Goal: Use online tool/utility: Utilize a website feature to perform a specific function

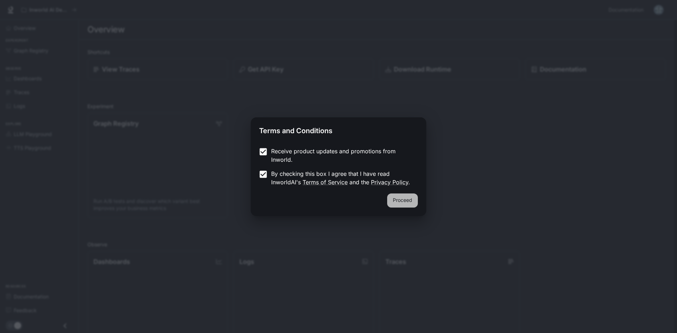
click at [400, 202] on button "Proceed" at bounding box center [402, 201] width 31 height 14
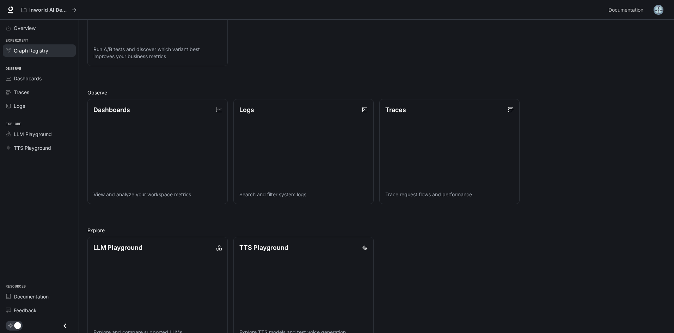
scroll to position [134, 0]
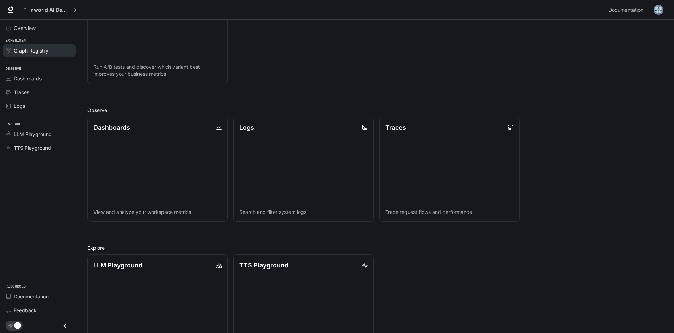
click at [28, 47] on span "Graph Registry" at bounding box center [31, 50] width 35 height 7
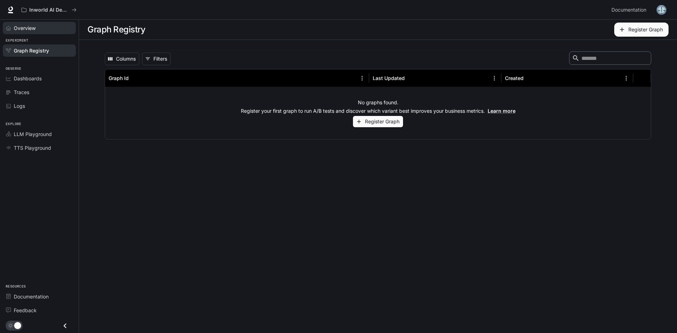
click at [32, 27] on span "Overview" at bounding box center [25, 27] width 22 height 7
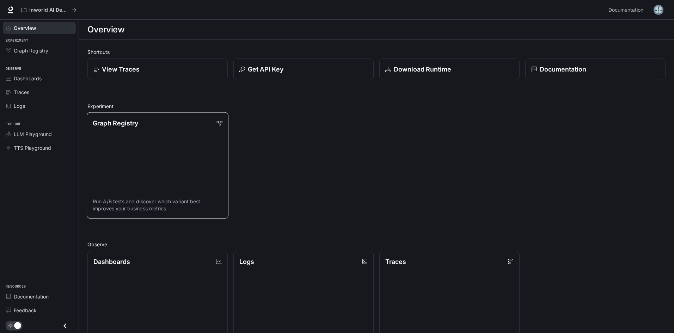
click at [151, 123] on div "Graph Registry" at bounding box center [158, 123] width 130 height 10
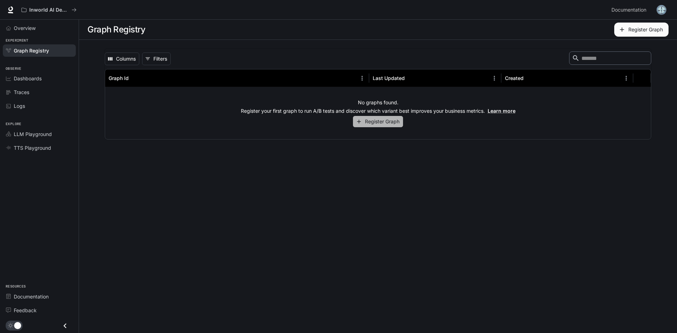
click at [380, 123] on button "Register Graph" at bounding box center [378, 122] width 50 height 12
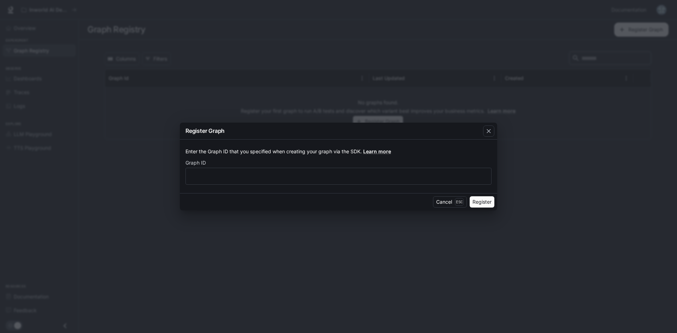
drag, startPoint x: 485, startPoint y: 129, endPoint x: 469, endPoint y: 129, distance: 15.2
click at [484, 129] on div "button" at bounding box center [488, 130] width 11 height 11
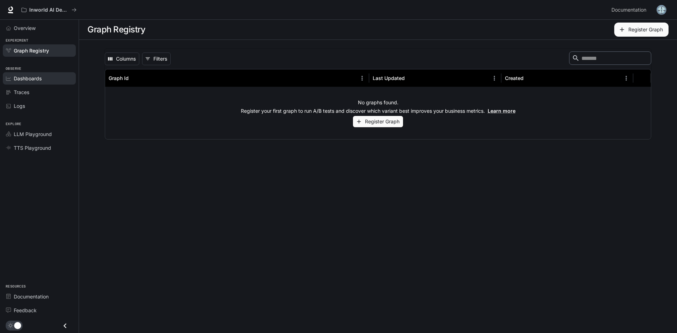
click at [47, 80] on div "Dashboards" at bounding box center [43, 78] width 59 height 7
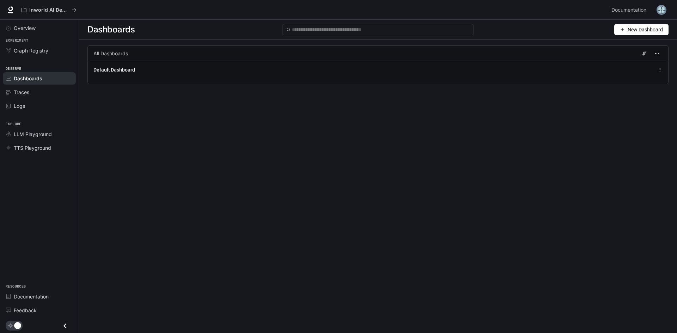
click at [616, 28] on button "New Dashboard" at bounding box center [641, 29] width 54 height 11
drag, startPoint x: 620, startPoint y: 47, endPoint x: 612, endPoint y: 47, distance: 7.8
click at [617, 47] on div "Create dashboard" at bounding box center [633, 45] width 59 height 8
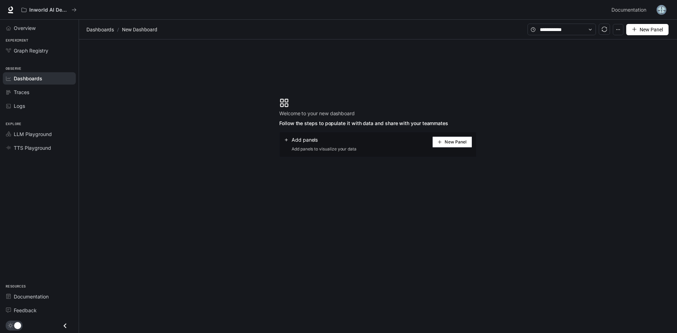
drag, startPoint x: 676, startPoint y: 71, endPoint x: 474, endPoint y: 152, distance: 217.7
click at [474, 152] on div "Add panels Add panels to visualize your data New Panel" at bounding box center [377, 144] width 197 height 25
drag, startPoint x: 464, startPoint y: 142, endPoint x: 460, endPoint y: 143, distance: 4.2
click at [461, 143] on span "New Panel" at bounding box center [455, 142] width 22 height 4
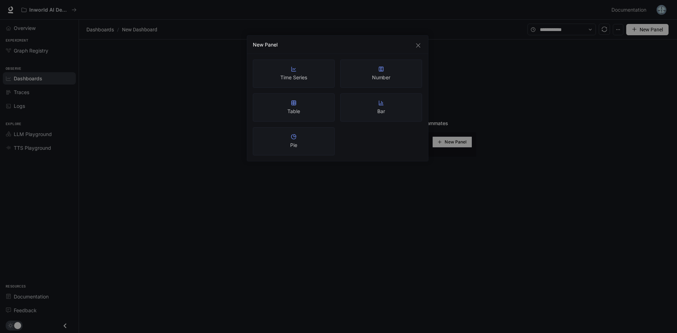
click at [416, 41] on div "New Panel" at bounding box center [338, 44] width 170 height 7
click at [414, 48] on span "Close" at bounding box center [418, 46] width 8 height 6
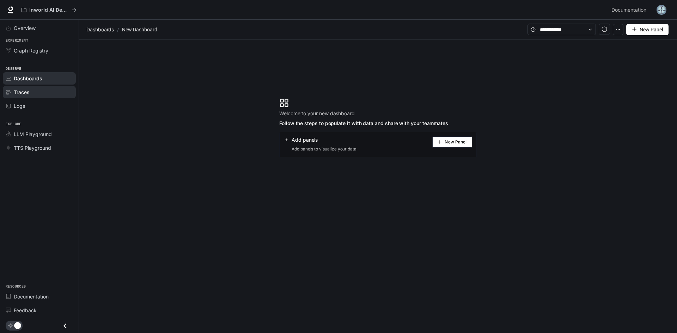
click at [22, 93] on span "Traces" at bounding box center [22, 91] width 16 height 7
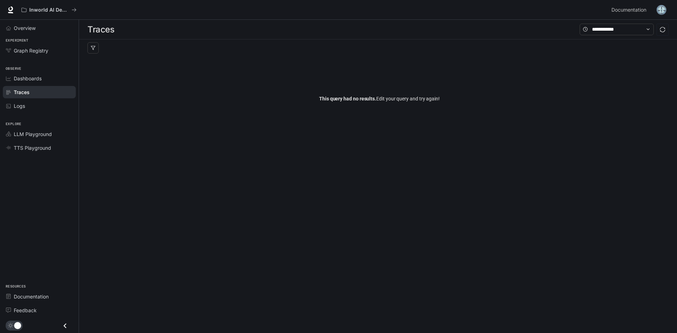
drag, startPoint x: 367, startPoint y: 226, endPoint x: 374, endPoint y: 226, distance: 6.7
drag, startPoint x: 374, startPoint y: 226, endPoint x: 325, endPoint y: 213, distance: 50.5
click at [325, 213] on main "Traces Filters Duration MIN ms [PERSON_NAME] ms Clear All Status Clear All App …" at bounding box center [378, 176] width 598 height 313
click at [38, 101] on link "Logs" at bounding box center [39, 106] width 73 height 12
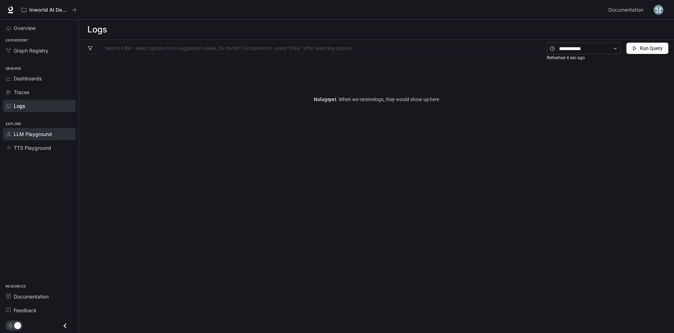
click at [35, 137] on span "LLM Playground" at bounding box center [33, 133] width 38 height 7
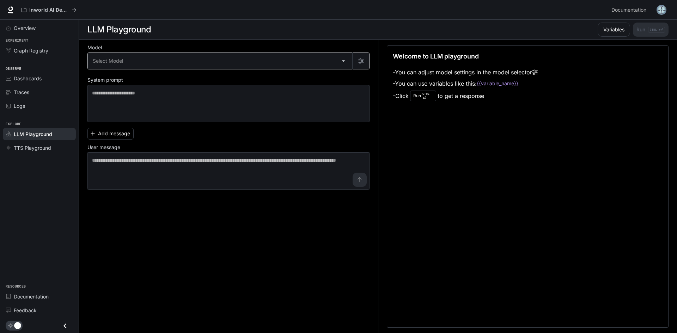
click at [340, 61] on body "Skip to main content Inworld AI Demos Documentation Documentation Portal Overvi…" at bounding box center [338, 166] width 677 height 333
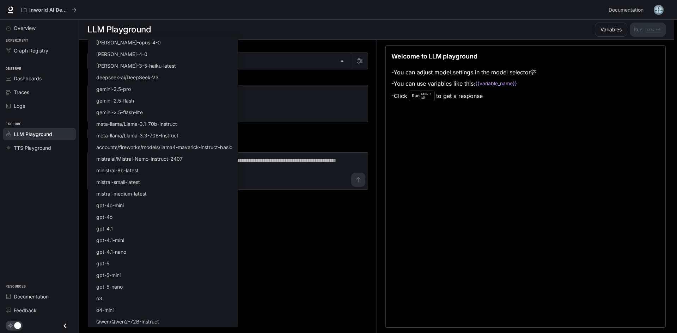
click at [34, 46] on div at bounding box center [338, 166] width 677 height 333
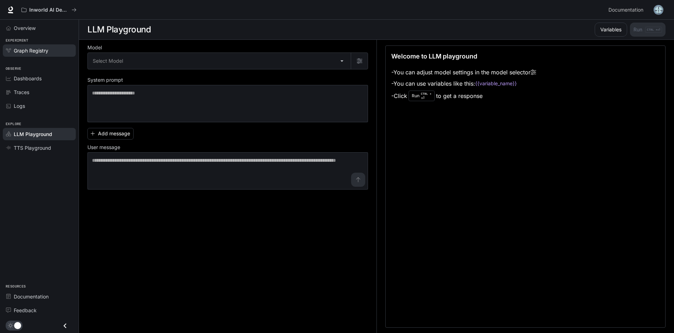
click at [36, 52] on span "Graph Registry" at bounding box center [31, 50] width 35 height 7
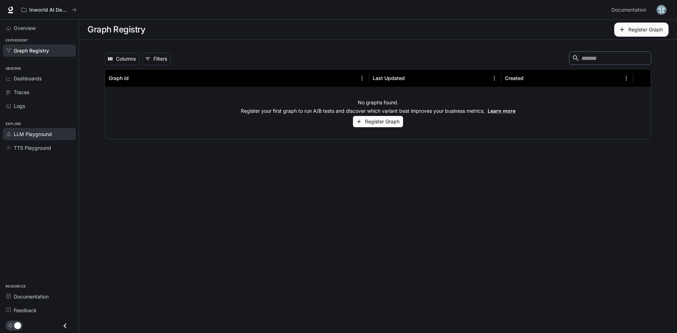
click at [46, 131] on span "LLM Playground" at bounding box center [33, 133] width 38 height 7
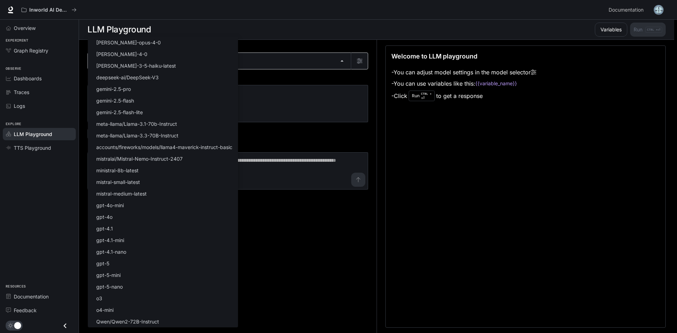
click at [336, 60] on body "Skip to main content Inworld AI Demos Documentation Documentation Portal Overvi…" at bounding box center [338, 166] width 677 height 333
click at [305, 227] on div at bounding box center [338, 166] width 677 height 333
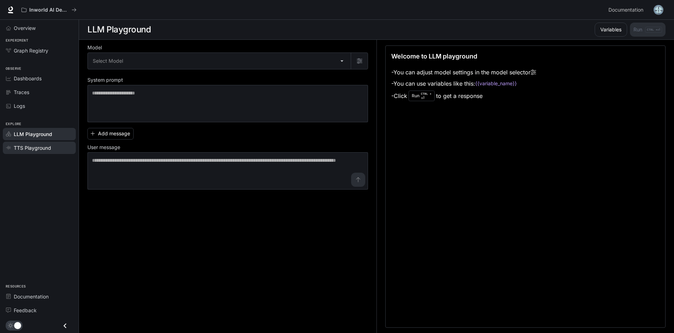
click at [54, 145] on div "TTS Playground" at bounding box center [43, 147] width 59 height 7
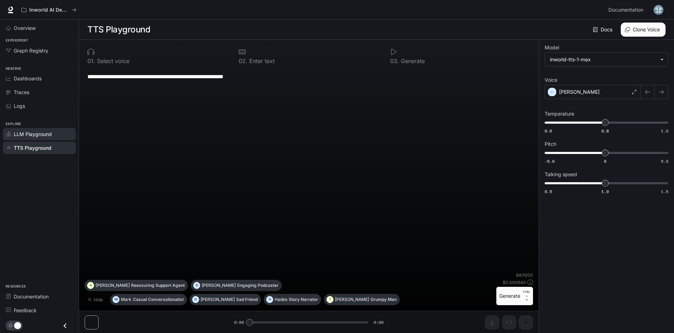
click at [66, 134] on div "LLM Playground" at bounding box center [43, 133] width 59 height 7
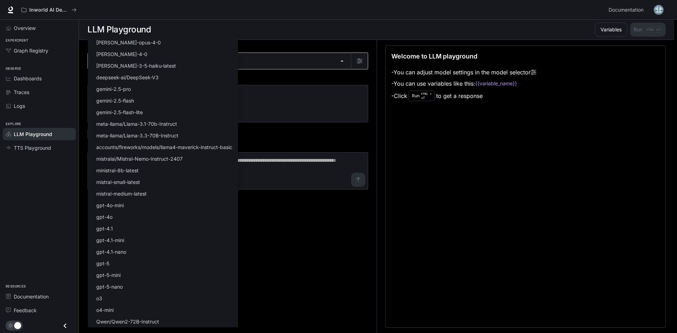
drag, startPoint x: 212, startPoint y: 63, endPoint x: 196, endPoint y: 71, distance: 17.5
click at [211, 63] on body "Skip to main content Inworld AI Demos Documentation Documentation Portal Overvi…" at bounding box center [338, 166] width 677 height 333
click at [131, 207] on li "gpt-4o-mini" at bounding box center [163, 205] width 150 height 12
type input "**********"
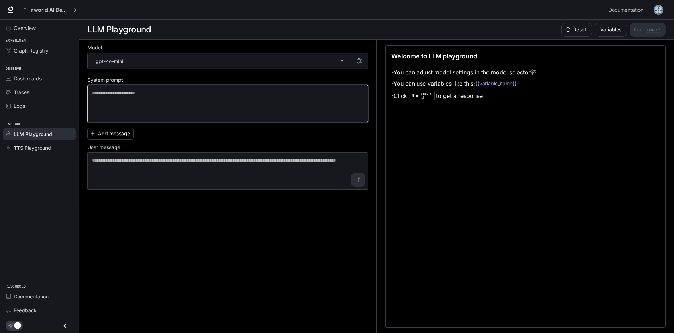
click at [209, 103] on textarea at bounding box center [227, 104] width 271 height 28
type textarea "**********"
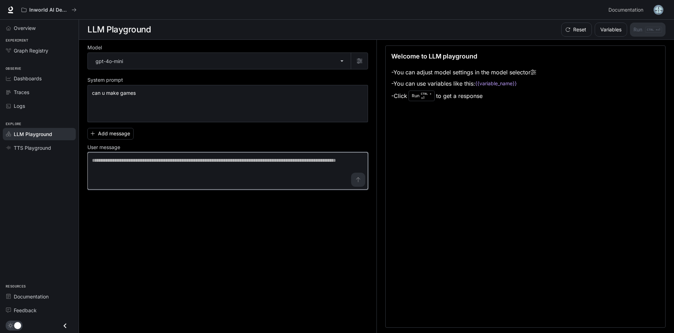
click at [357, 183] on textarea at bounding box center [227, 171] width 271 height 28
click at [358, 182] on textarea at bounding box center [227, 171] width 271 height 28
click at [147, 160] on textarea at bounding box center [227, 171] width 271 height 28
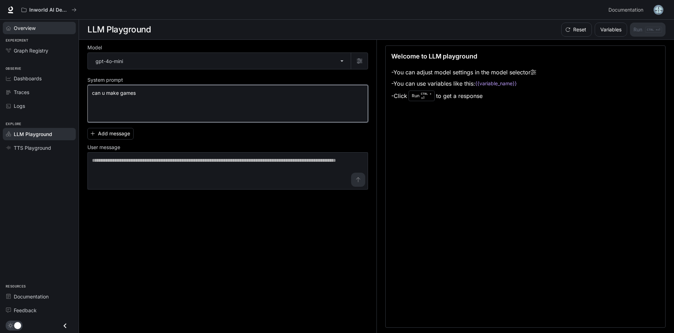
drag, startPoint x: 70, startPoint y: 66, endPoint x: 57, endPoint y: 25, distance: 42.7
click at [53, 25] on div "**********" at bounding box center [337, 166] width 674 height 333
type textarea "**********"
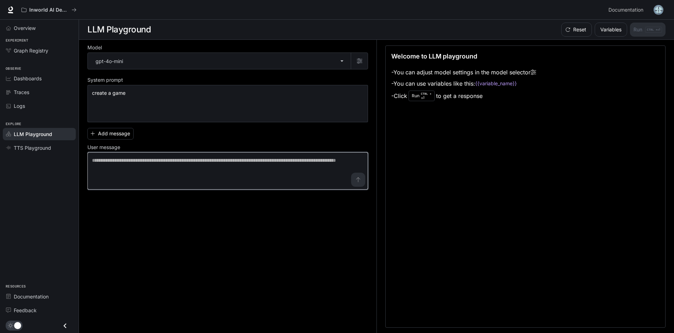
click at [145, 176] on textarea at bounding box center [227, 171] width 271 height 28
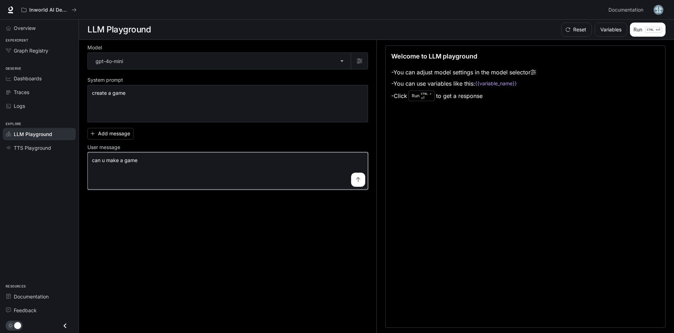
type textarea "**********"
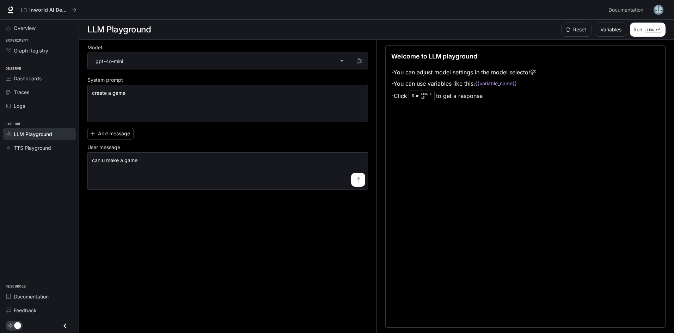
drag, startPoint x: 363, startPoint y: 189, endPoint x: 362, endPoint y: 184, distance: 4.5
click at [362, 186] on div "**********" at bounding box center [227, 167] width 281 height 44
click at [365, 180] on div "**********" at bounding box center [227, 170] width 281 height 37
click at [364, 180] on button "submit" at bounding box center [358, 180] width 14 height 14
